Goal: Information Seeking & Learning: Learn about a topic

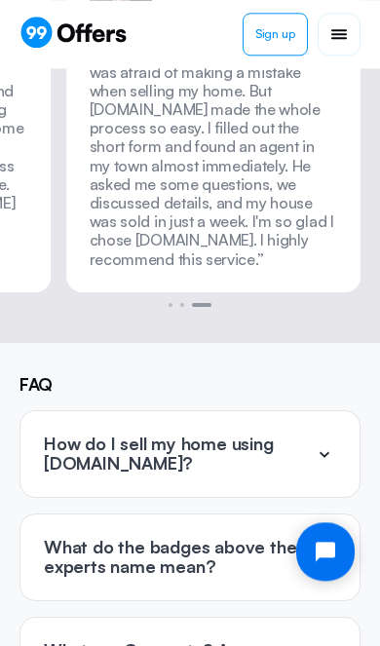
scroll to position [4786, 0]
click at [314, 411] on div "How do I sell my home using [DOMAIN_NAME]?" at bounding box center [189, 454] width 339 height 86
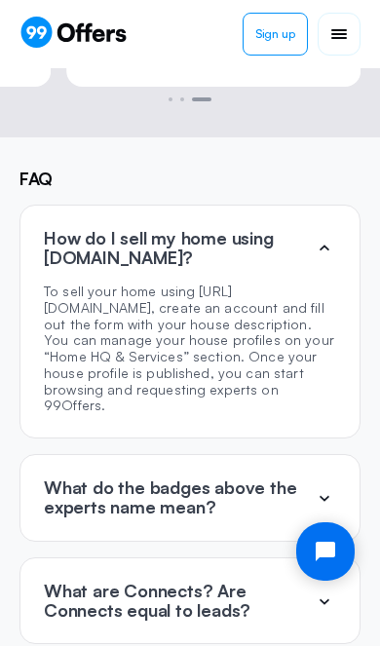
scroll to position [4991, 0]
click at [328, 455] on div "What do the badges above the experts name mean?" at bounding box center [189, 498] width 339 height 86
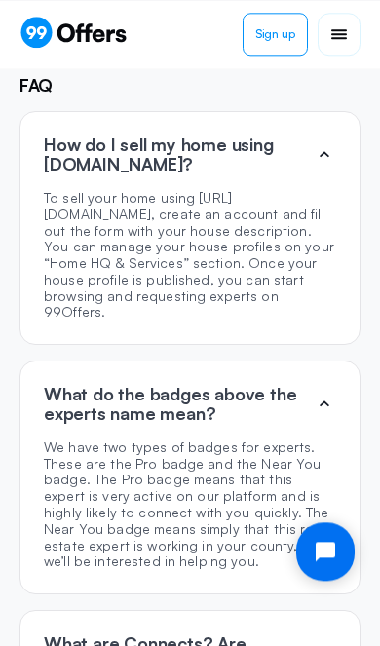
scroll to position [5089, 0]
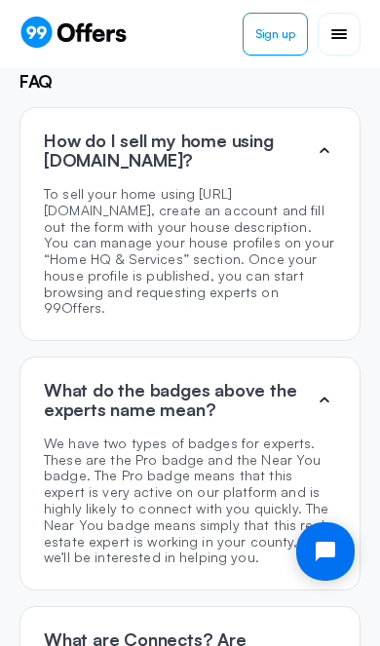
click at [320, 638] on icon at bounding box center [324, 649] width 23 height 23
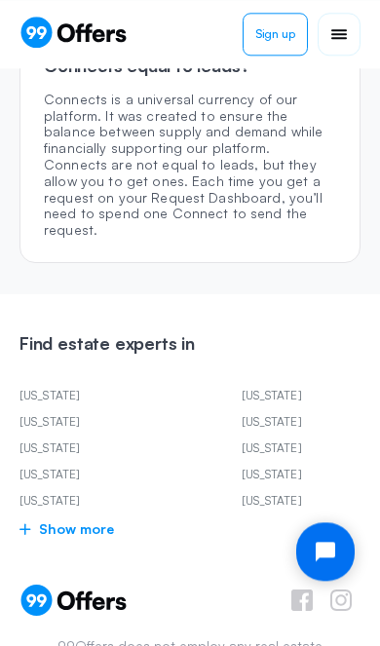
scroll to position [5672, 0]
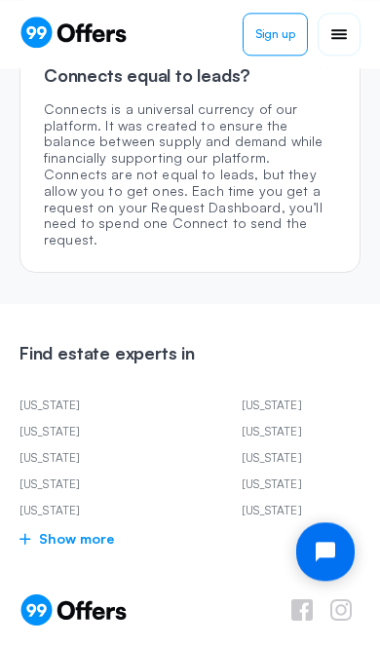
click at [41, 474] on link "[US_STATE]" at bounding box center [97, 483] width 156 height 19
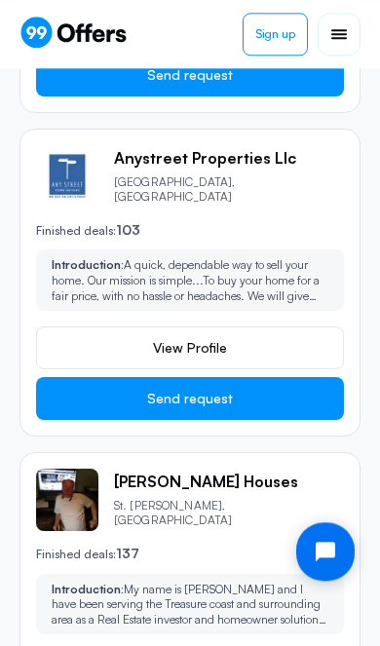
scroll to position [2276, 0]
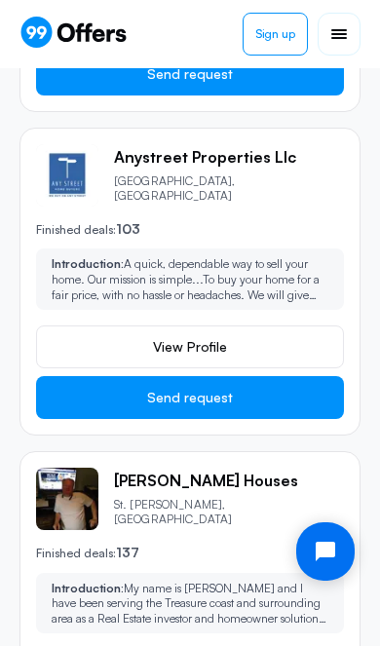
click at [204, 337] on span "View Profile" at bounding box center [190, 346] width 74 height 19
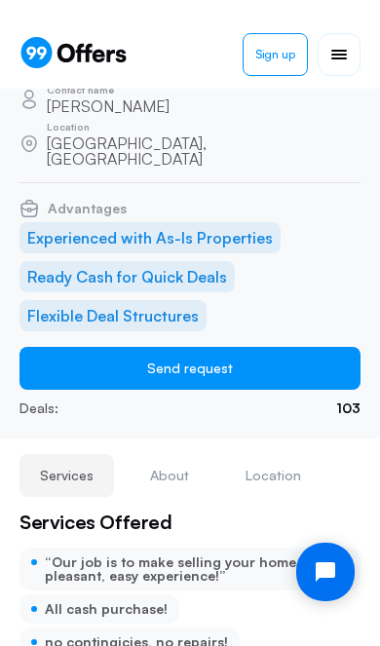
scroll to position [23, 0]
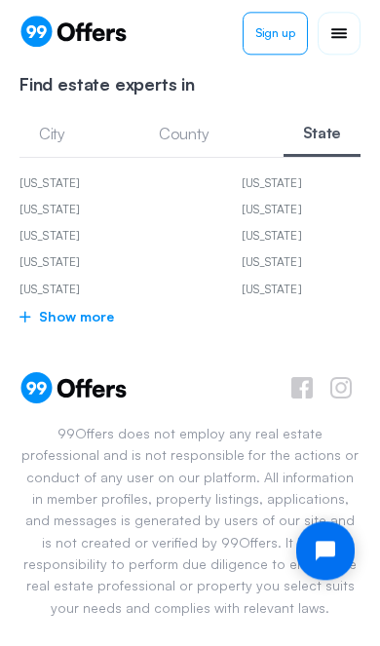
scroll to position [10480, 0]
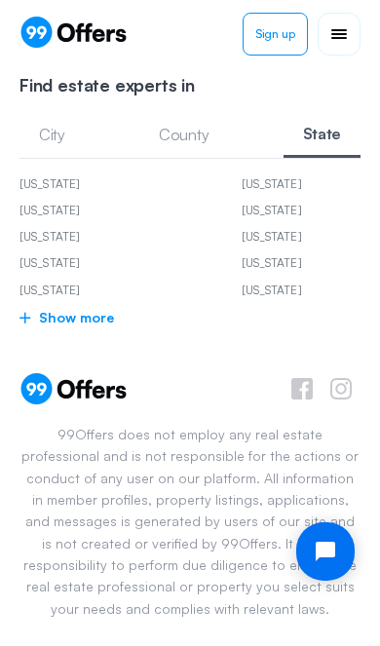
click at [90, 306] on span "Show more" at bounding box center [189, 318] width 341 height 24
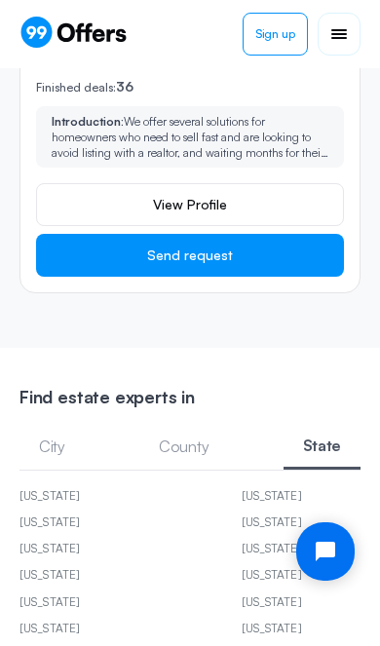
scroll to position [9945, 0]
